Goal: Navigation & Orientation: Find specific page/section

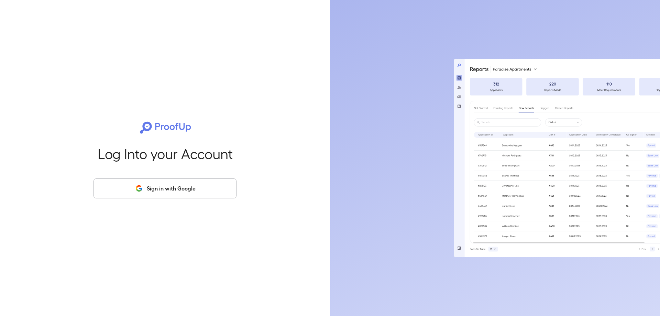
click at [155, 192] on button "Sign in with Google" at bounding box center [164, 188] width 143 height 20
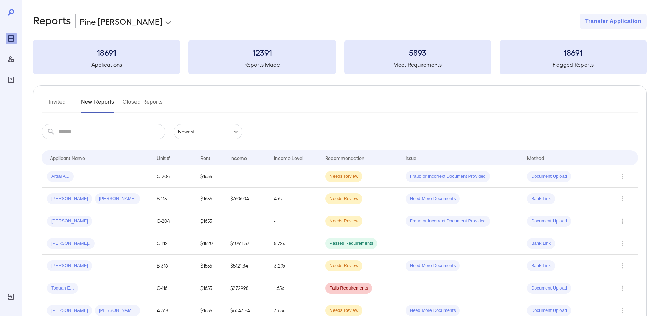
click at [59, 101] on button "Invited" at bounding box center [57, 105] width 31 height 16
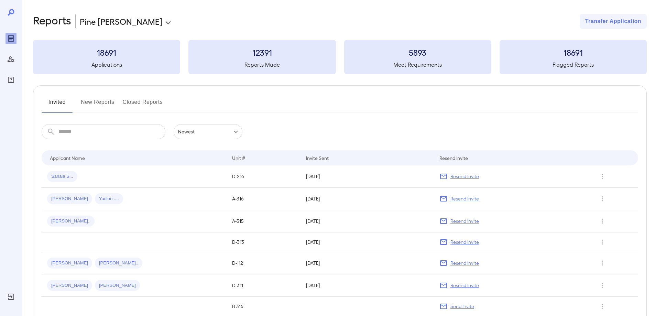
click at [89, 98] on button "New Reports" at bounding box center [98, 105] width 34 height 16
